Goal: Information Seeking & Learning: Learn about a topic

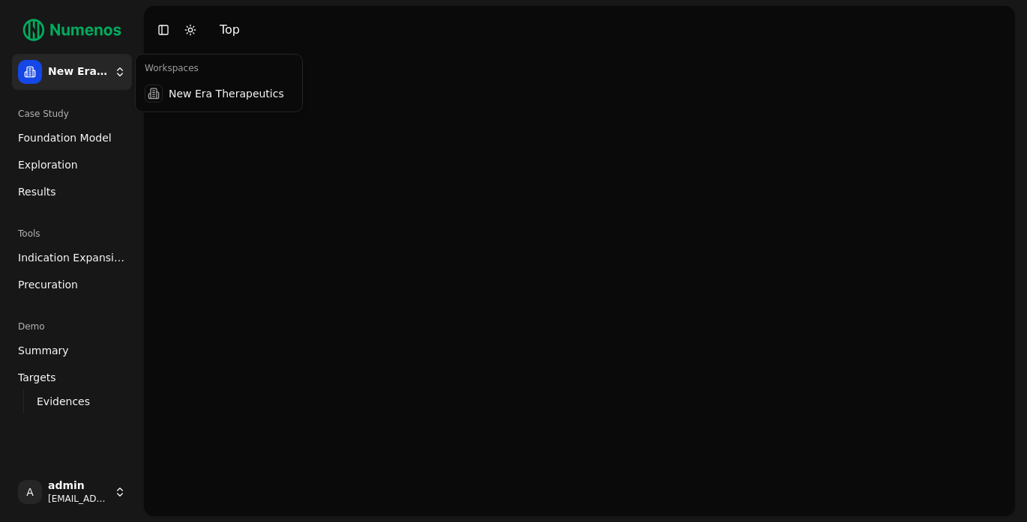
click at [96, 64] on html "New Era Therapeutics Case Study Foundation Model Exploration Results Tools Indi…" at bounding box center [513, 261] width 1027 height 522
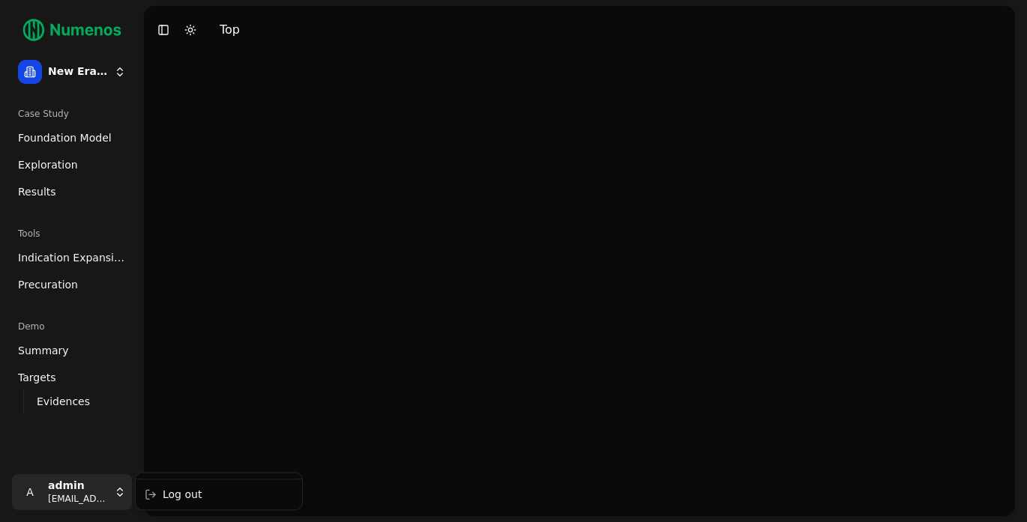
click at [78, 504] on html "New Era Therapeutics Case Study Foundation Model Exploration Results Tools Indi…" at bounding box center [513, 261] width 1027 height 522
click at [175, 498] on div "Log out" at bounding box center [219, 495] width 160 height 24
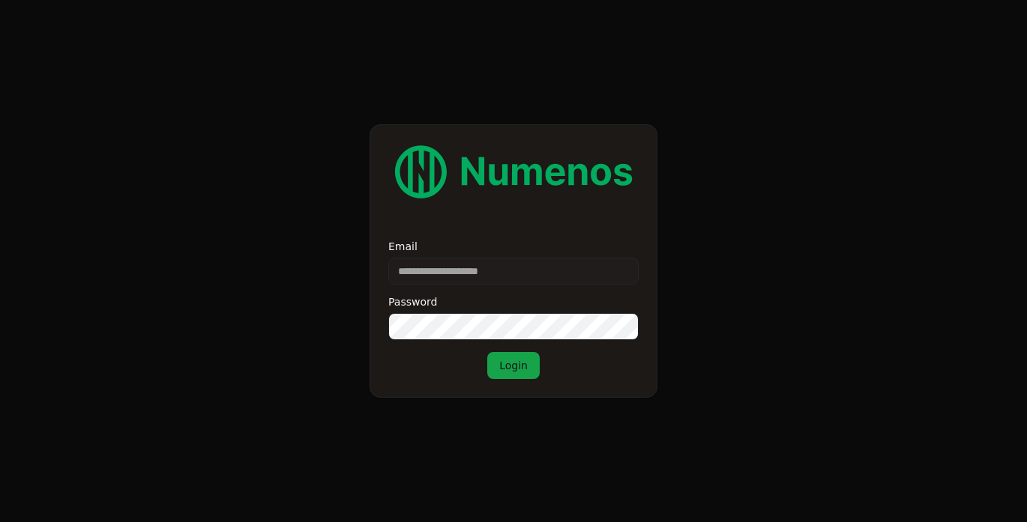
type input "**********"
click at [521, 373] on button "Login" at bounding box center [513, 365] width 52 height 27
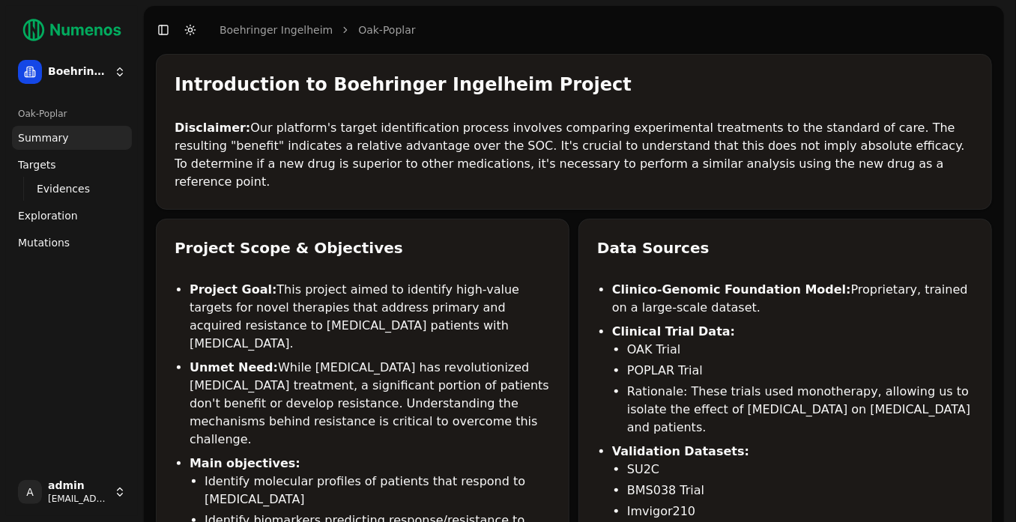
click at [76, 241] on link "Mutations" at bounding box center [72, 243] width 120 height 24
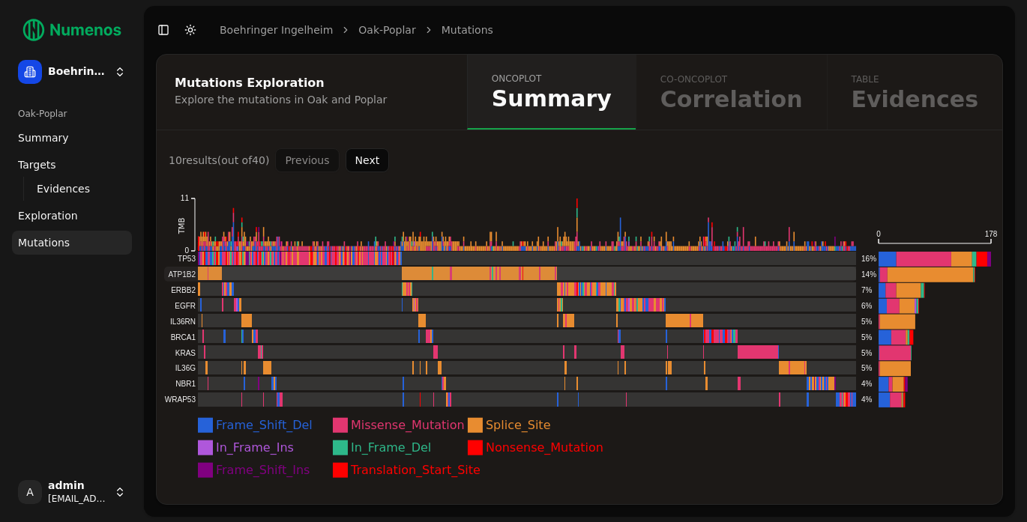
click at [183, 280] on rect at bounding box center [510, 274] width 692 height 15
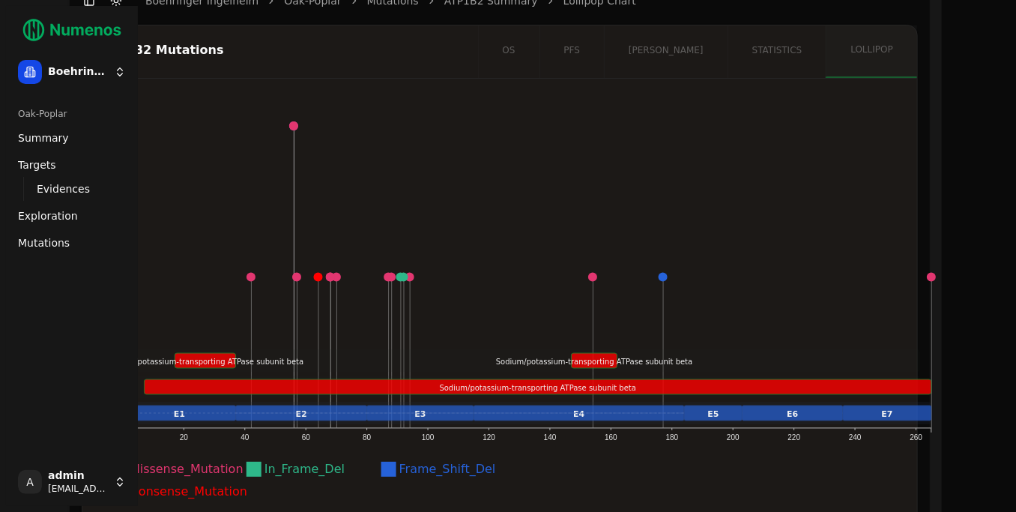
scroll to position [29, 0]
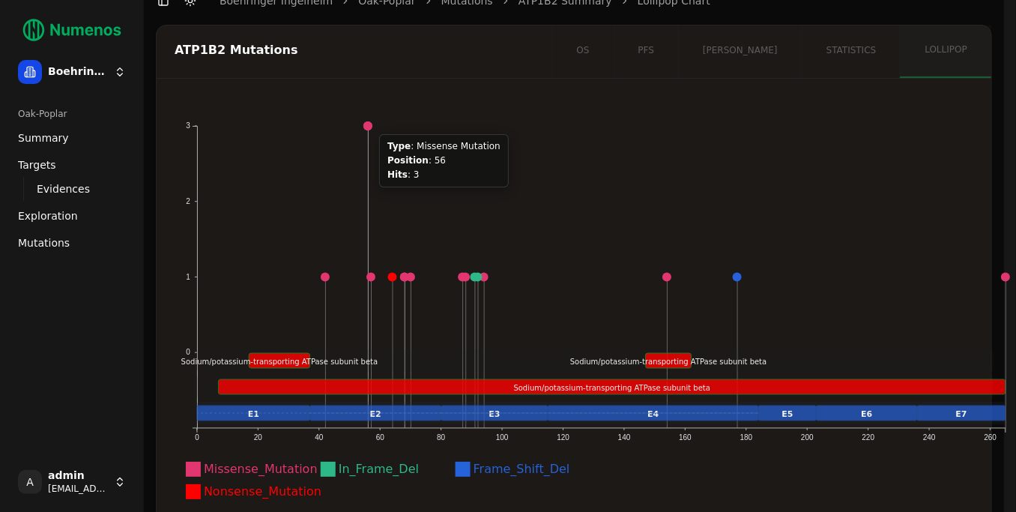
click at [370, 125] on circle at bounding box center [368, 125] width 9 height 9
click at [867, 56] on div "os pfs orr statistics lollipop" at bounding box center [771, 51] width 439 height 52
click at [48, 252] on link "Mutations" at bounding box center [72, 243] width 120 height 24
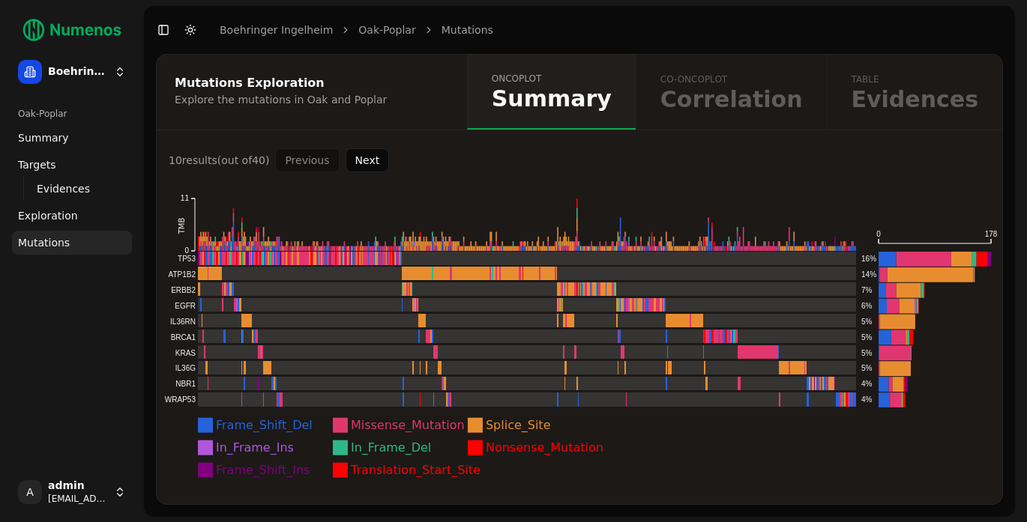
click at [48, 252] on link "Mutations" at bounding box center [72, 243] width 120 height 24
click at [245, 306] on rect at bounding box center [510, 305] width 692 height 15
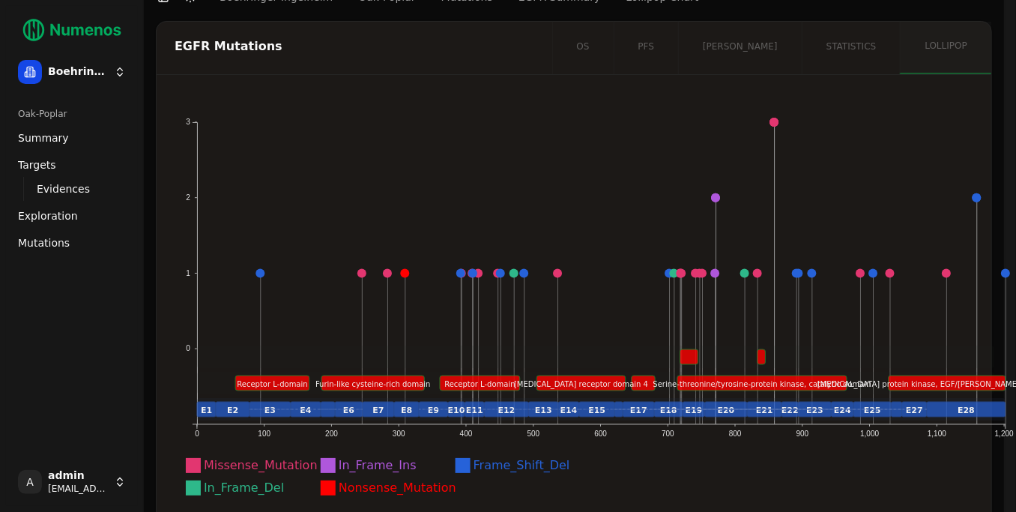
scroll to position [40, 0]
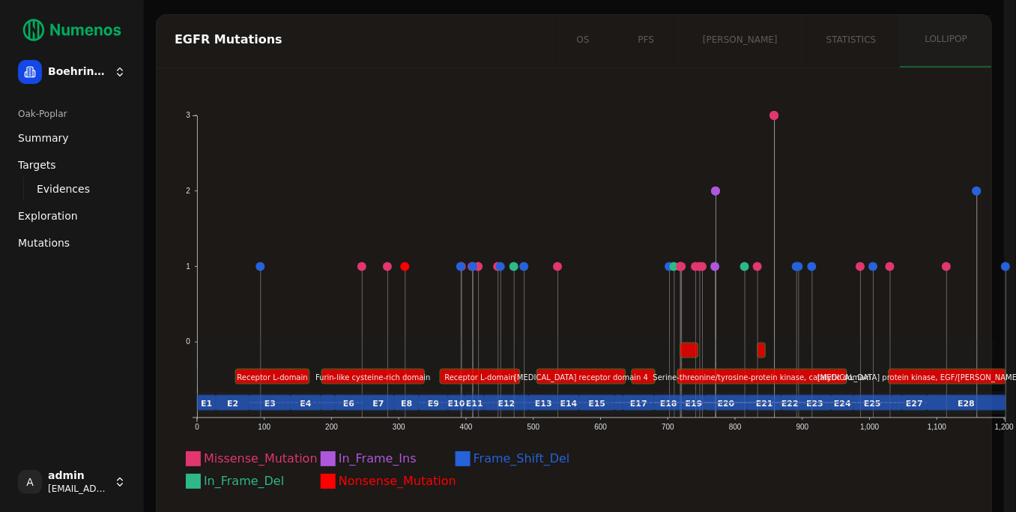
click at [79, 247] on link "Mutations" at bounding box center [72, 243] width 120 height 24
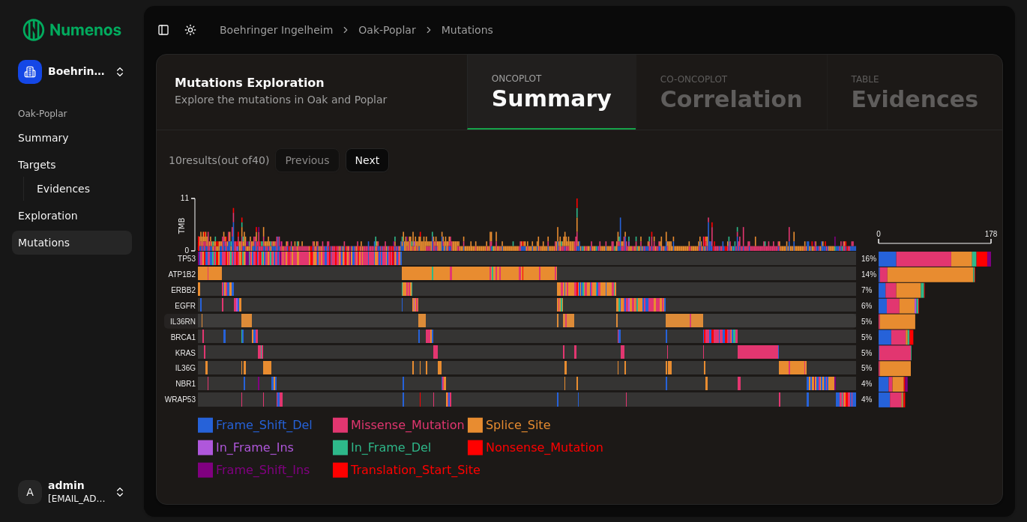
click at [193, 325] on rect at bounding box center [510, 321] width 692 height 15
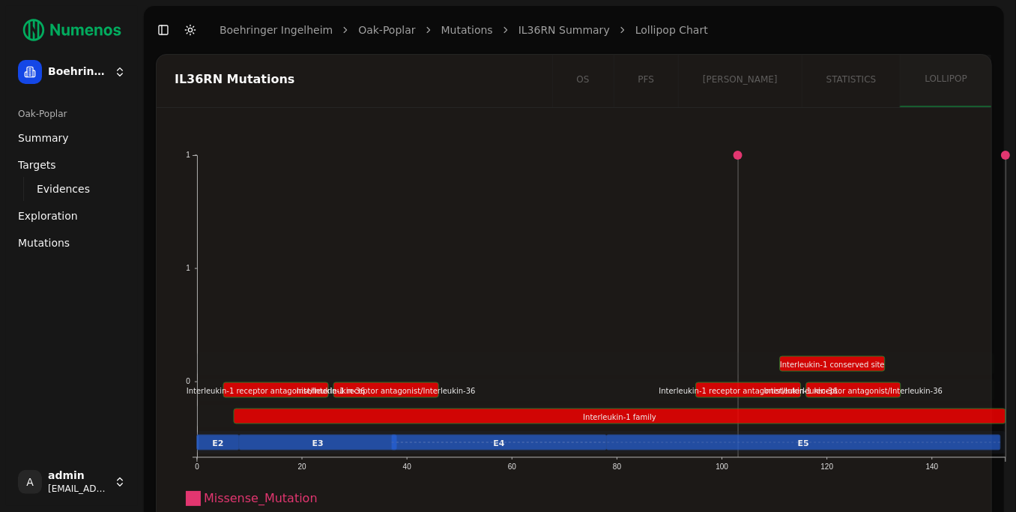
scroll to position [0, 75]
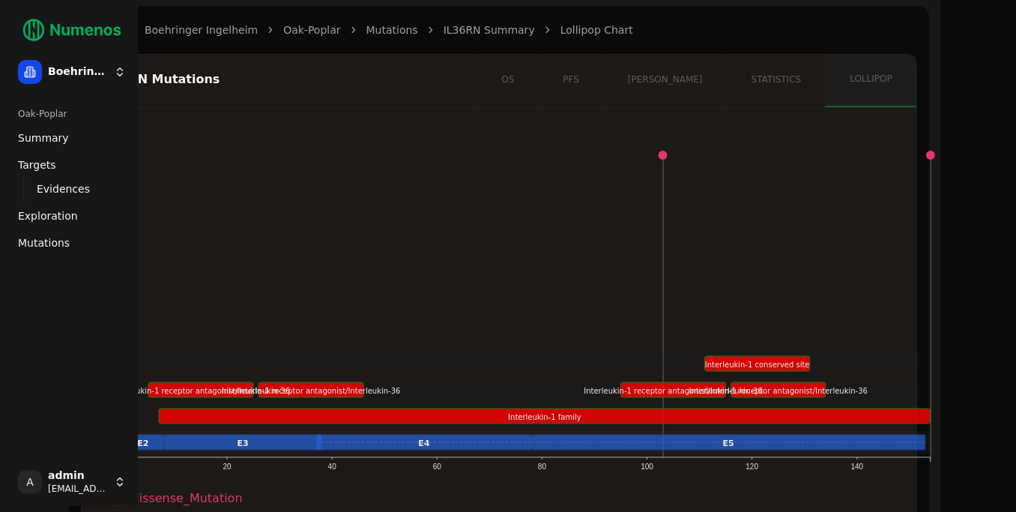
click at [67, 238] on link "Mutations" at bounding box center [72, 243] width 120 height 24
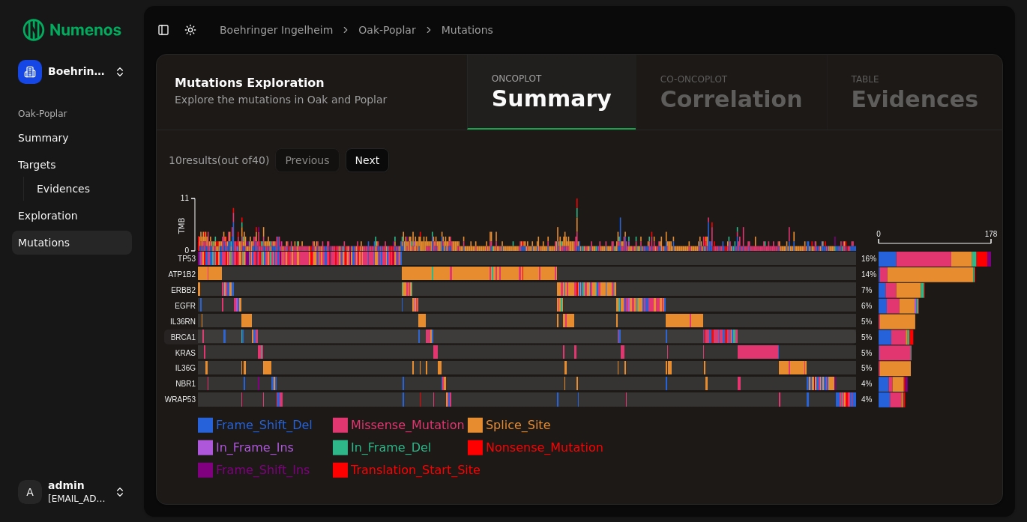
click at [202, 335] on rect at bounding box center [510, 337] width 692 height 15
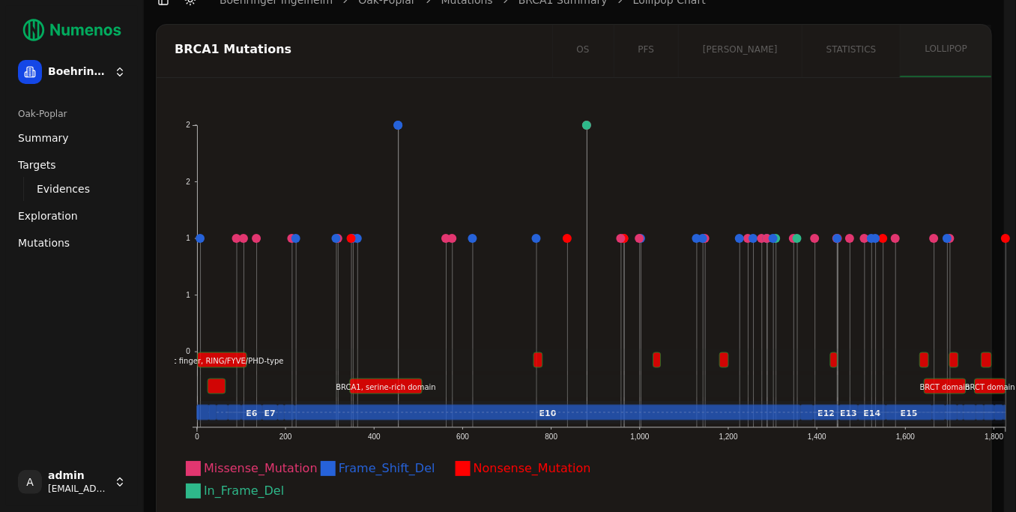
scroll to position [50, 0]
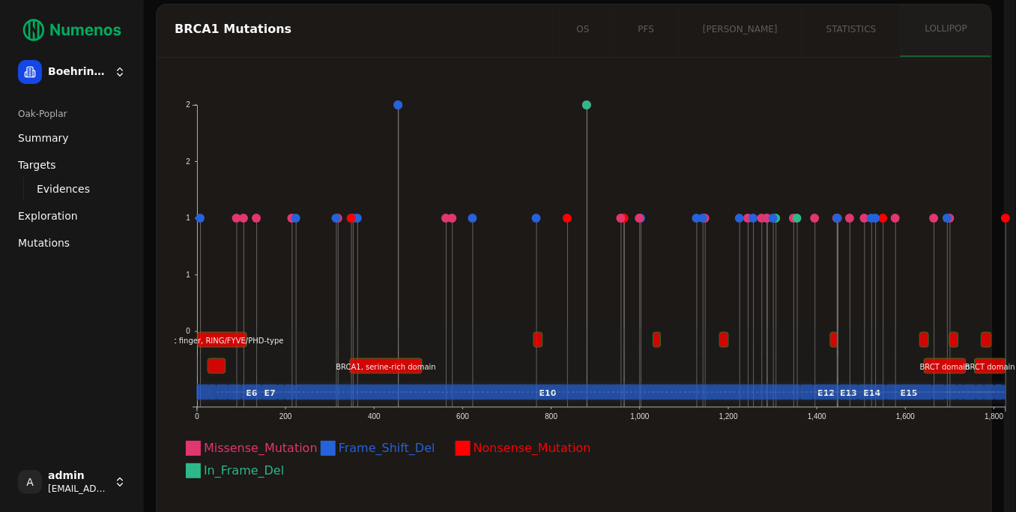
drag, startPoint x: 528, startPoint y: 343, endPoint x: 488, endPoint y: 343, distance: 39.7
click at [488, 343] on rect at bounding box center [596, 339] width 798 height 22
click at [43, 241] on span "Mutations" at bounding box center [44, 242] width 52 height 15
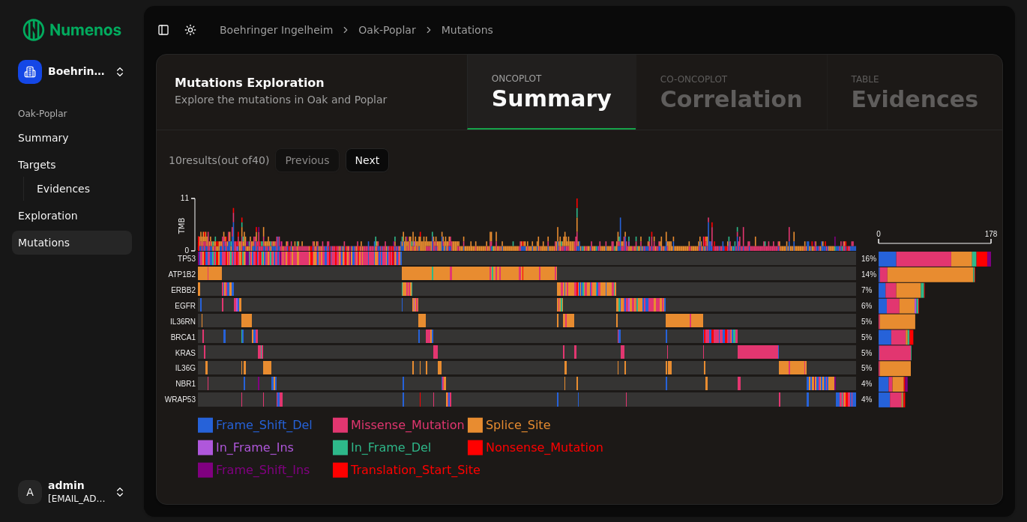
click at [372, 162] on button "Next" at bounding box center [368, 160] width 44 height 24
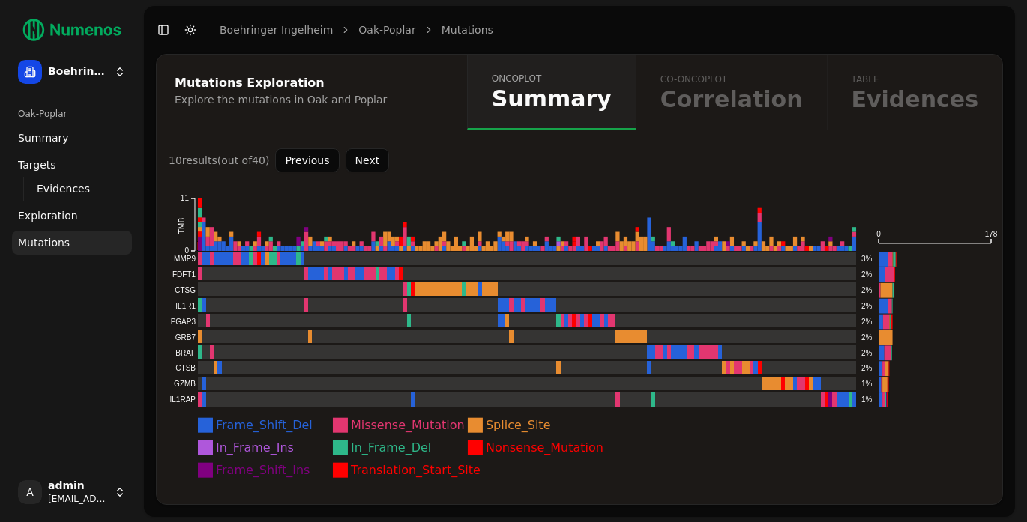
click at [372, 162] on button "Next" at bounding box center [368, 160] width 44 height 24
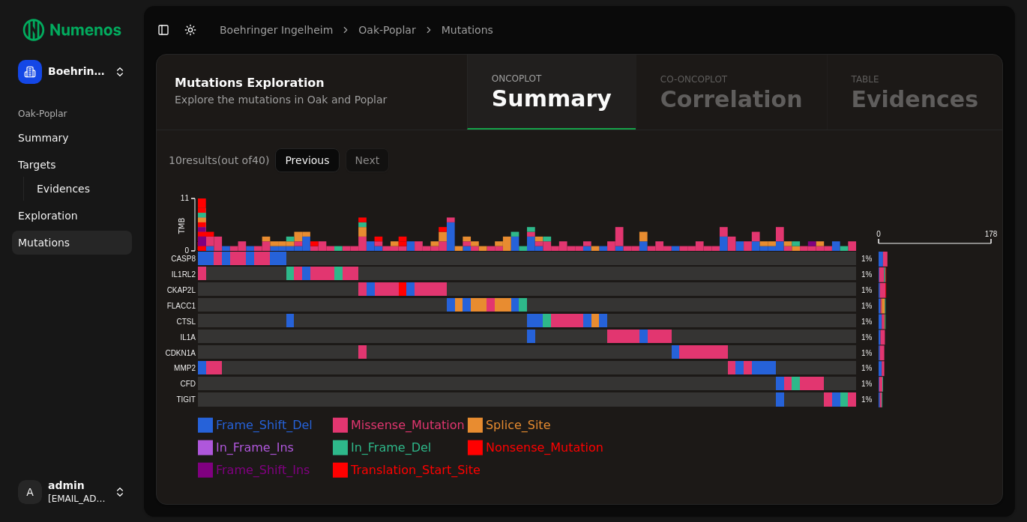
click at [372, 162] on div "Previous Next" at bounding box center [332, 160] width 114 height 24
click at [745, 81] on div "oncoplot Summary co-oncoplot Correlation table Evidences" at bounding box center [734, 92] width 535 height 75
click at [301, 170] on button "Previous" at bounding box center [307, 160] width 64 height 24
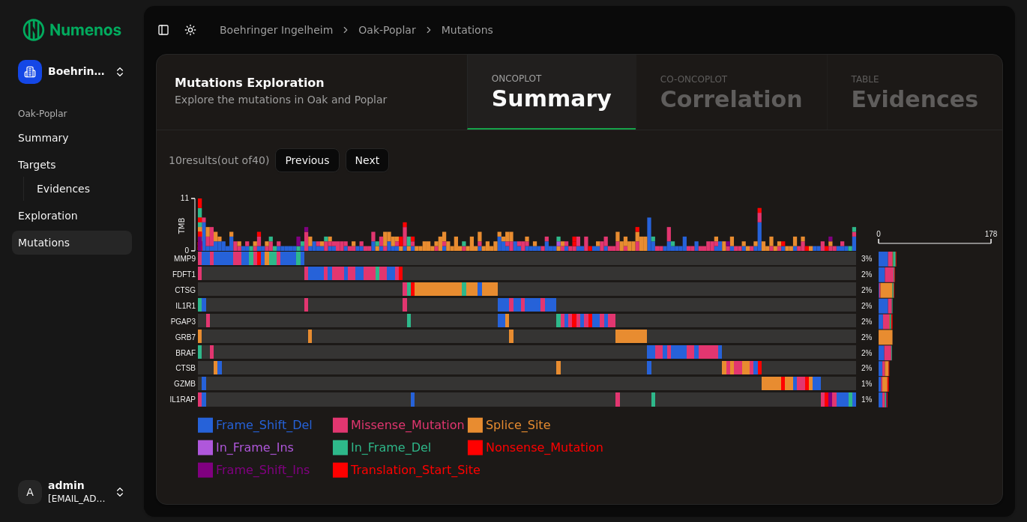
click at [301, 170] on button "Previous" at bounding box center [307, 160] width 64 height 24
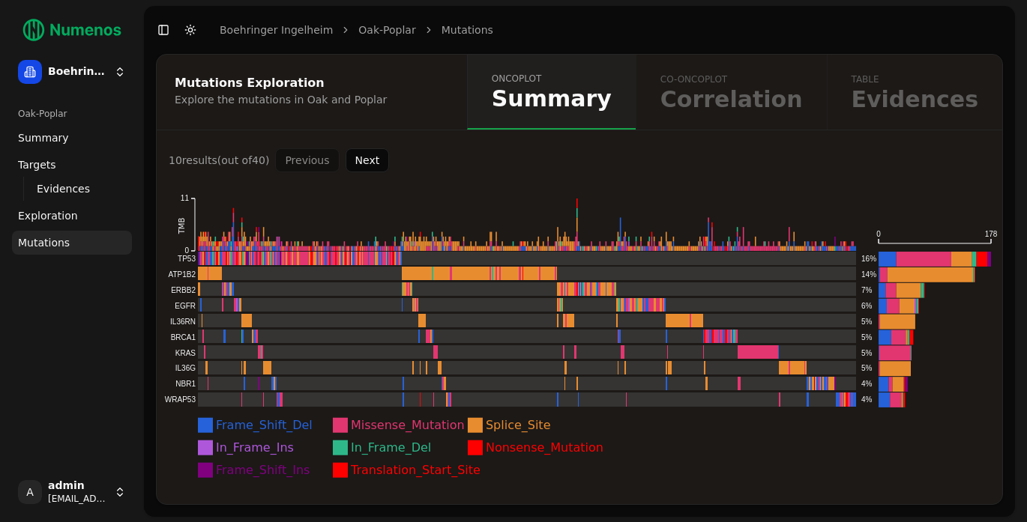
click at [301, 170] on div "Previous Next" at bounding box center [332, 160] width 114 height 24
click at [186, 275] on rect at bounding box center [510, 274] width 692 height 15
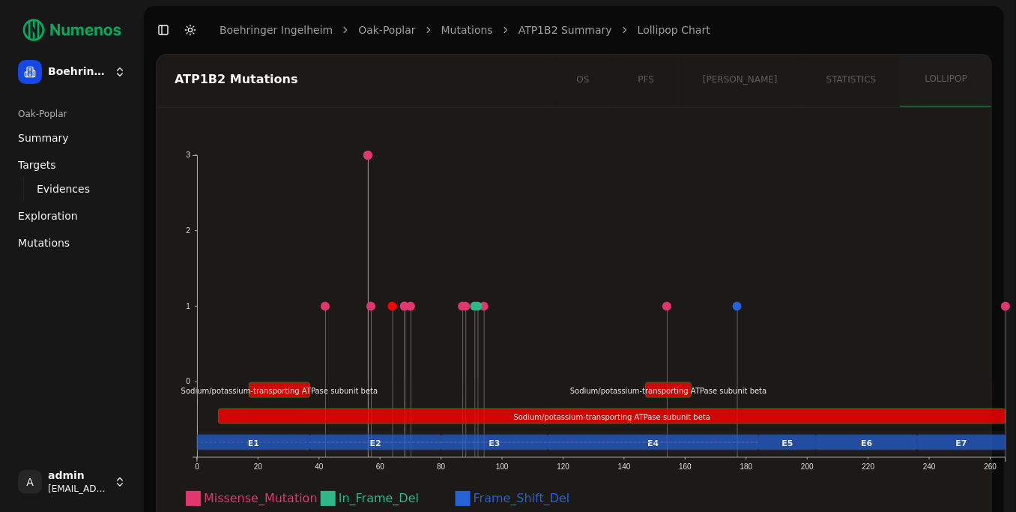
click at [202, 82] on div "ATP1B2 Mutations" at bounding box center [352, 79] width 355 height 12
copy div "ATP1B2"
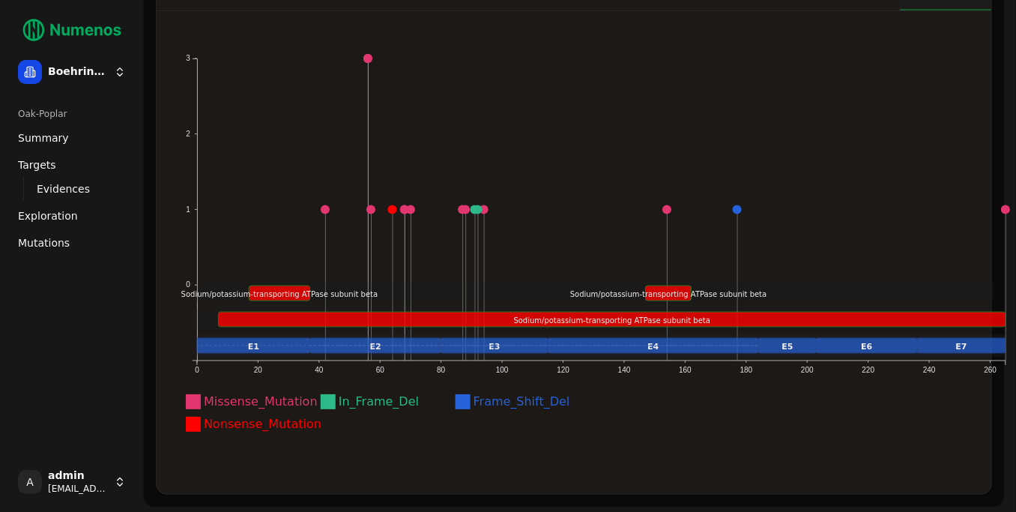
scroll to position [67, 0]
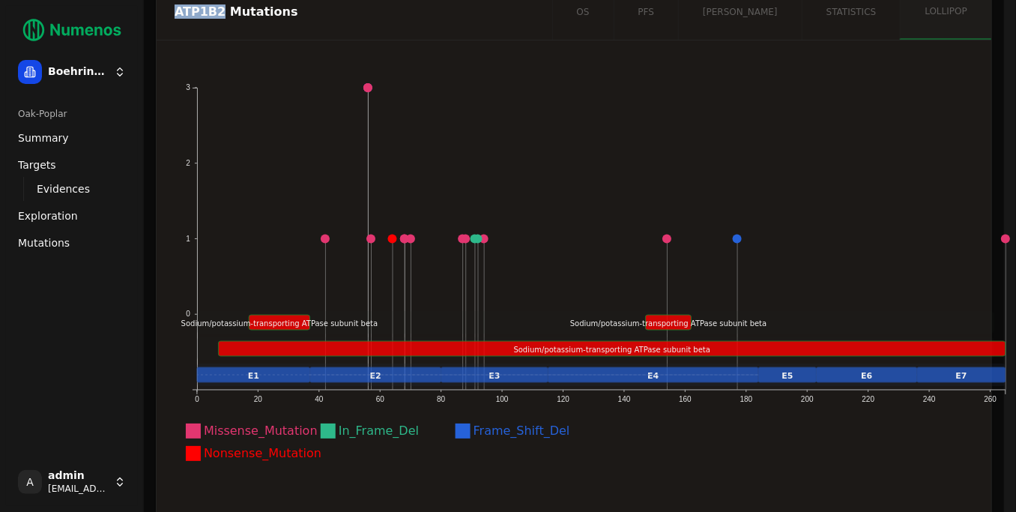
click at [61, 237] on span "Mutations" at bounding box center [44, 242] width 52 height 15
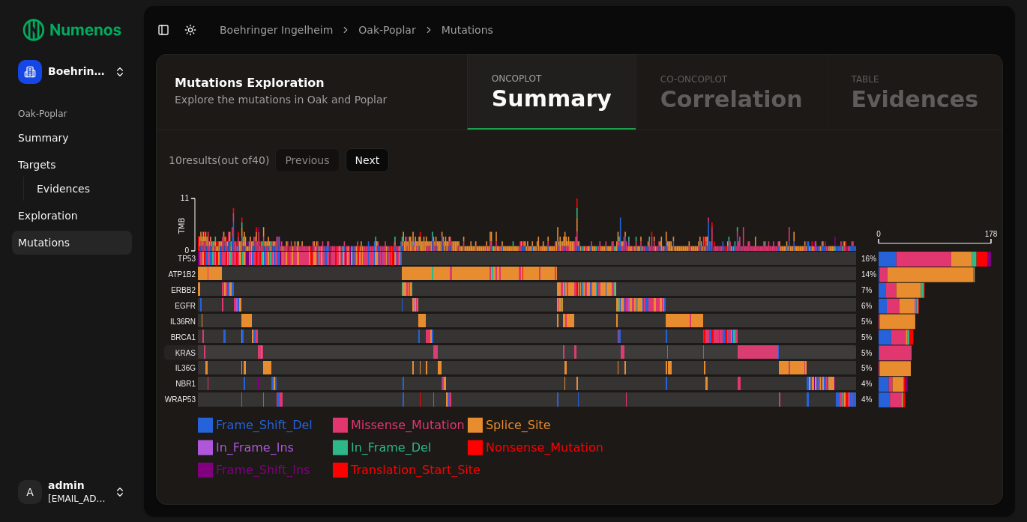
click at [757, 347] on rect at bounding box center [510, 353] width 692 height 15
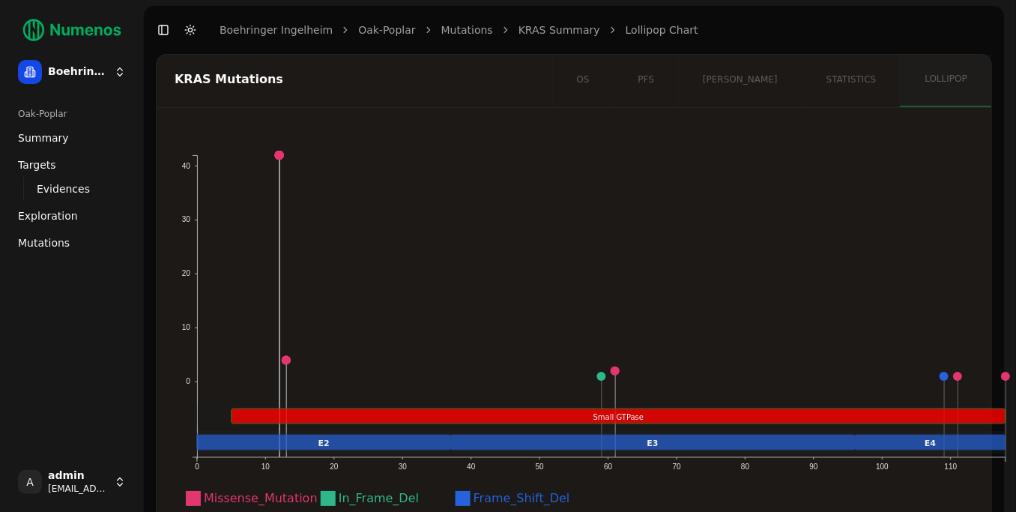
click at [79, 237] on link "Mutations" at bounding box center [72, 243] width 120 height 24
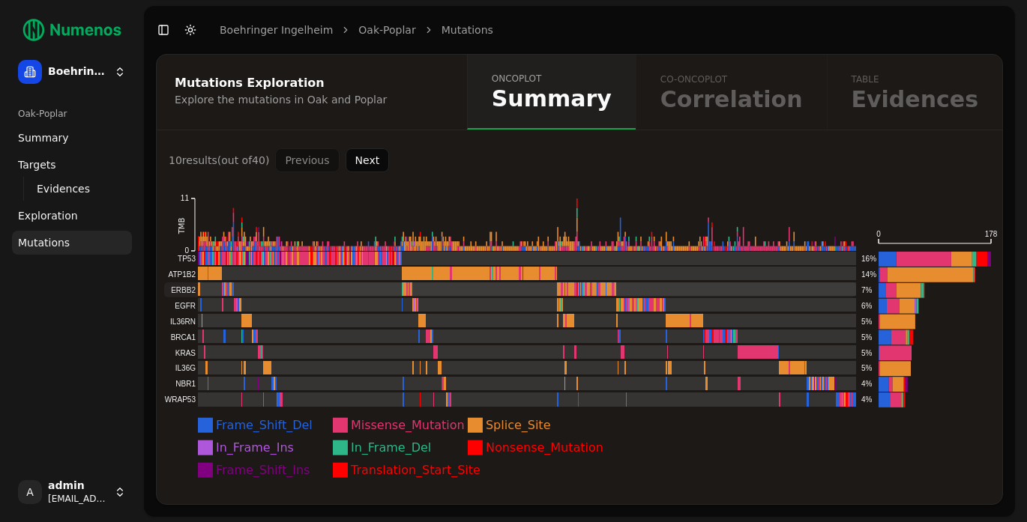
click at [190, 292] on rect at bounding box center [510, 290] width 692 height 15
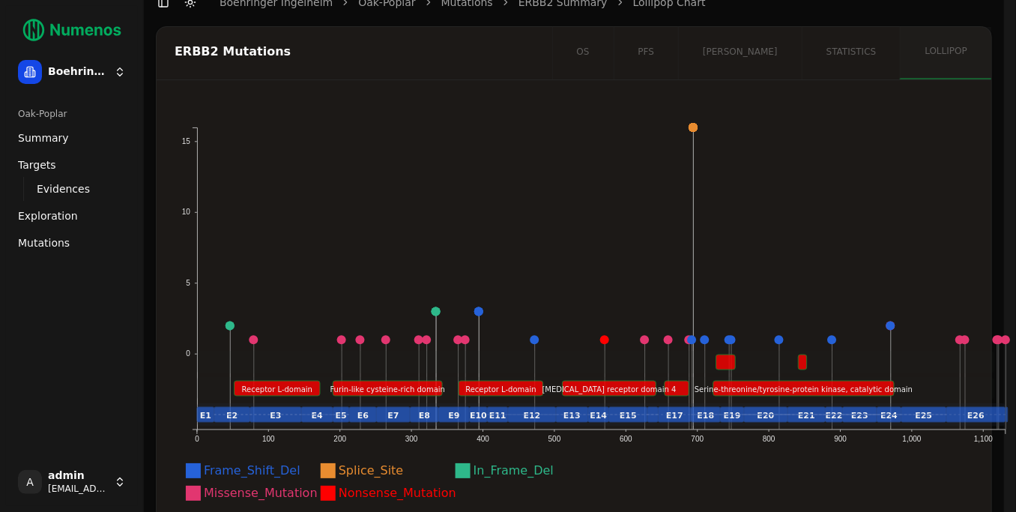
scroll to position [35, 0]
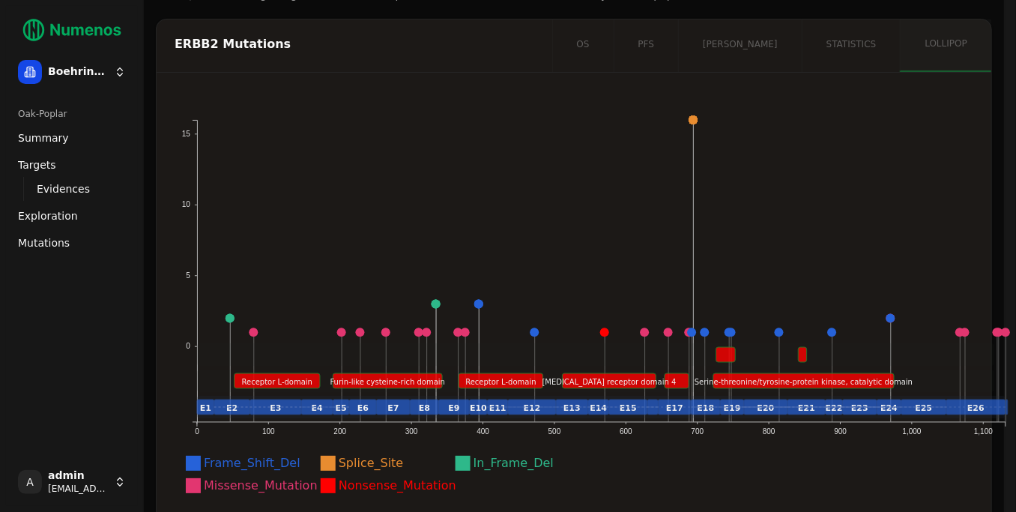
click at [200, 43] on div "ERBB2 Mutations" at bounding box center [352, 44] width 355 height 12
copy div "ERBB2"
click at [37, 236] on span "Mutations" at bounding box center [44, 242] width 52 height 15
